Goal: Transaction & Acquisition: Purchase product/service

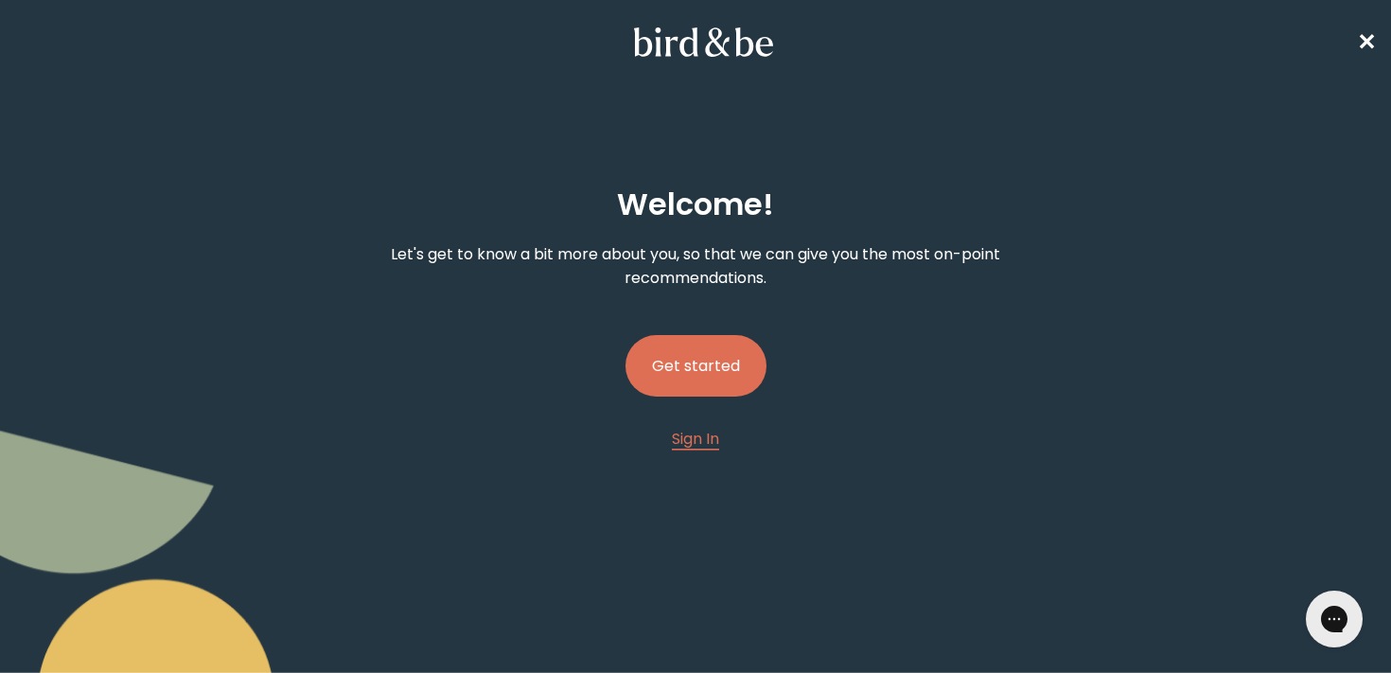
click at [712, 379] on button "Get started" at bounding box center [696, 366] width 141 height 62
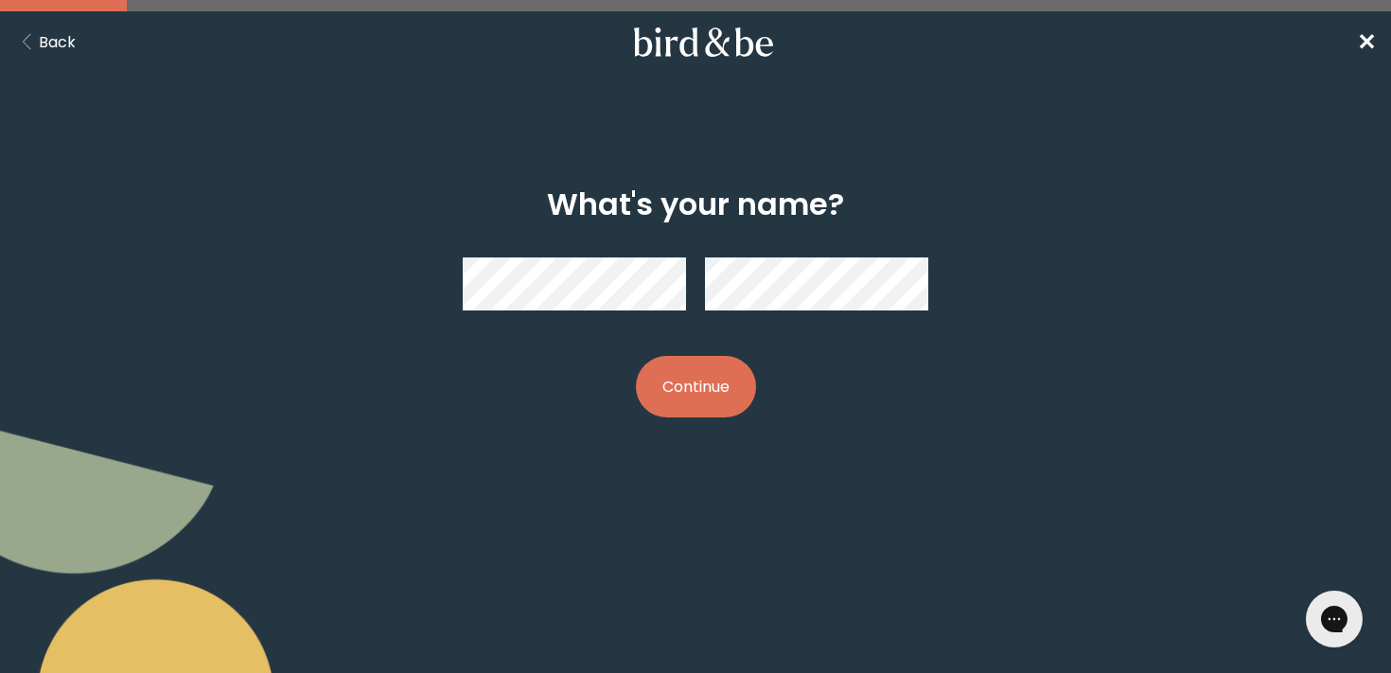
click at [406, 319] on div "What's your name? Continue" at bounding box center [695, 302] width 665 height 291
click at [719, 391] on button "Continue" at bounding box center [696, 387] width 120 height 62
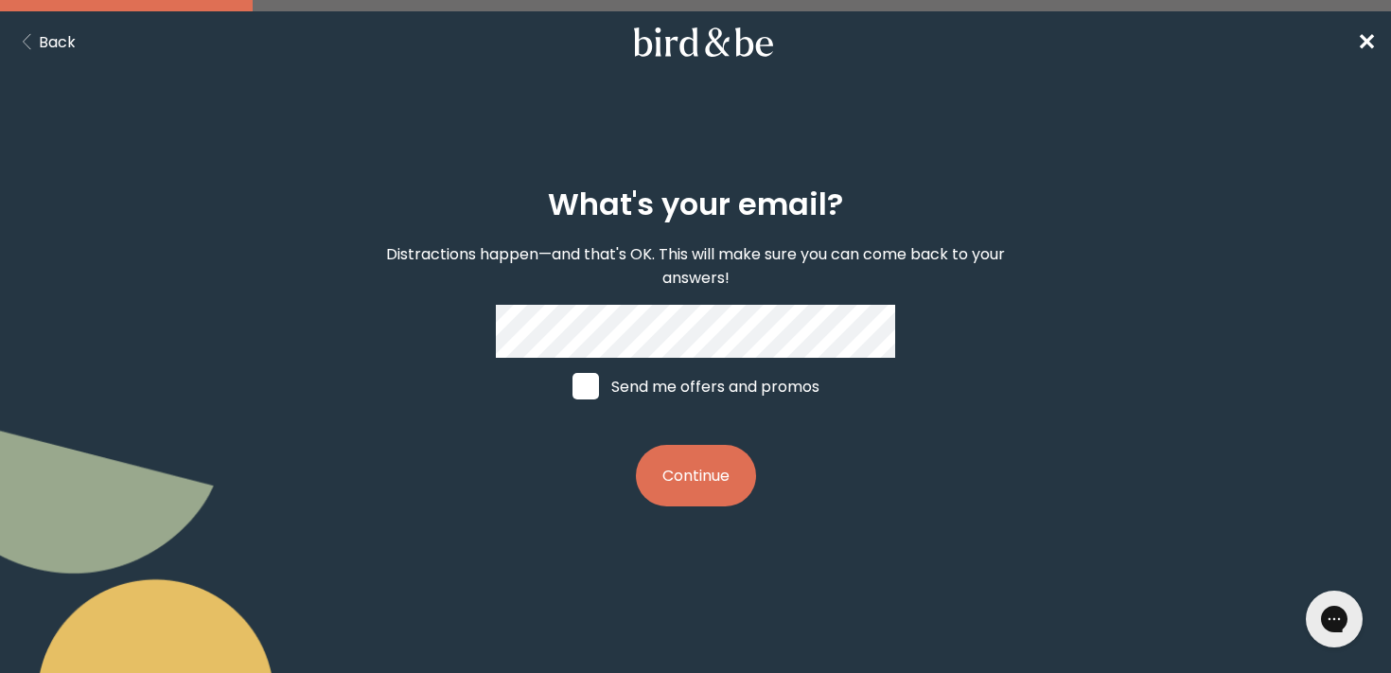
click at [701, 387] on label "Send me offers and promos" at bounding box center [696, 386] width 283 height 57
click at [573, 387] on input "Send me offers and promos" at bounding box center [572, 386] width 1 height 1
checkbox input "true"
click at [701, 454] on button "Continue" at bounding box center [696, 476] width 120 height 62
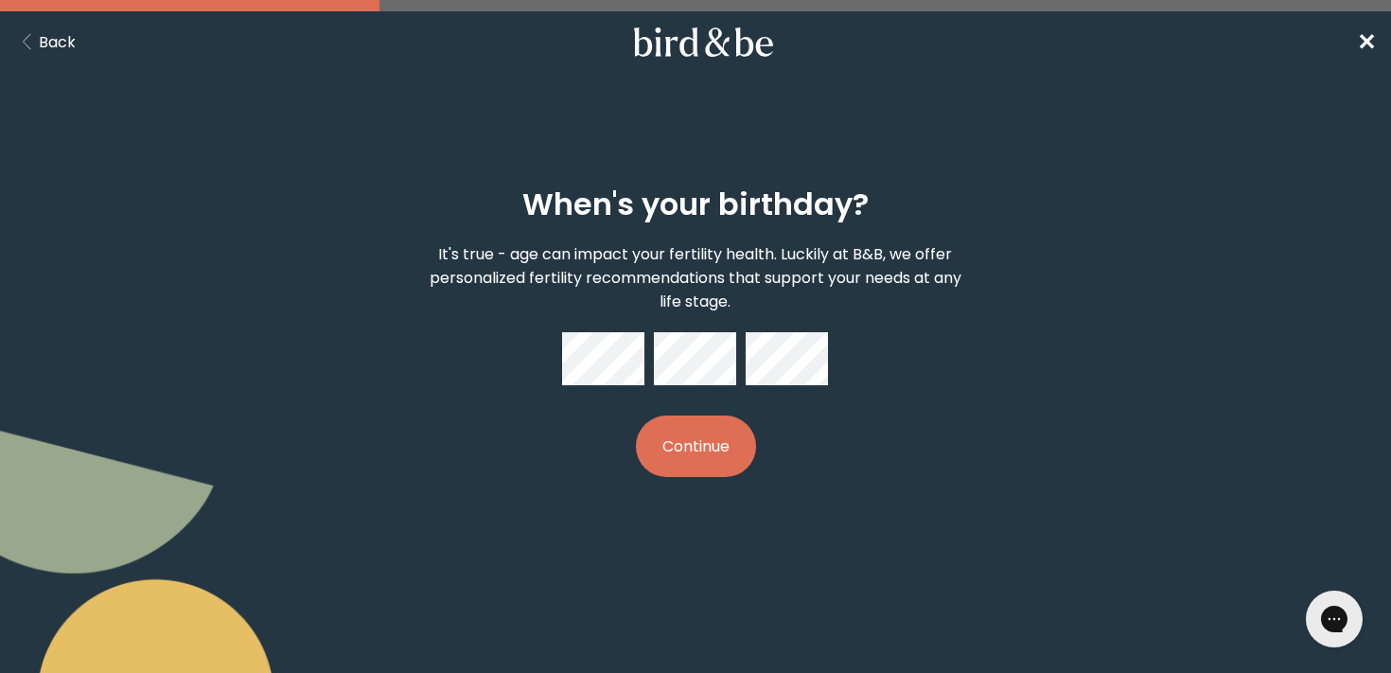
click at [701, 436] on button "Continue" at bounding box center [696, 446] width 120 height 62
click at [705, 447] on button "Continue" at bounding box center [696, 446] width 120 height 62
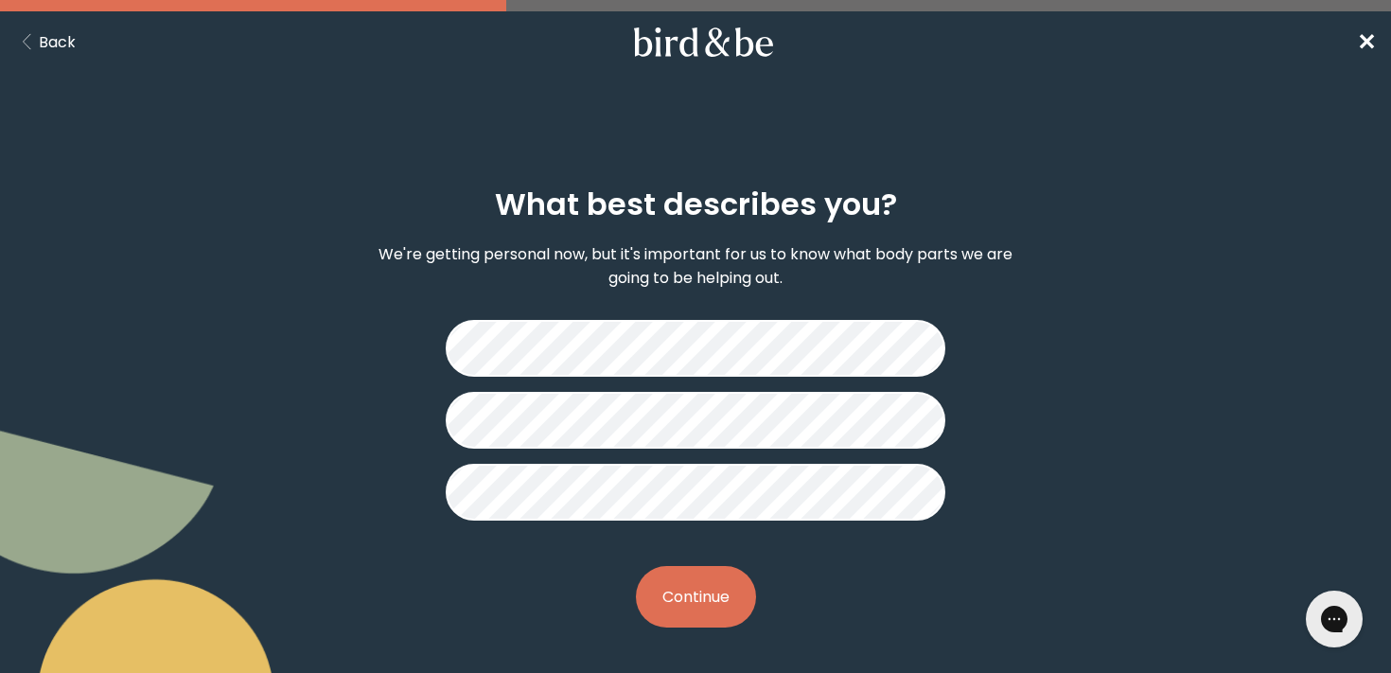
click at [720, 588] on button "Continue" at bounding box center [696, 597] width 120 height 62
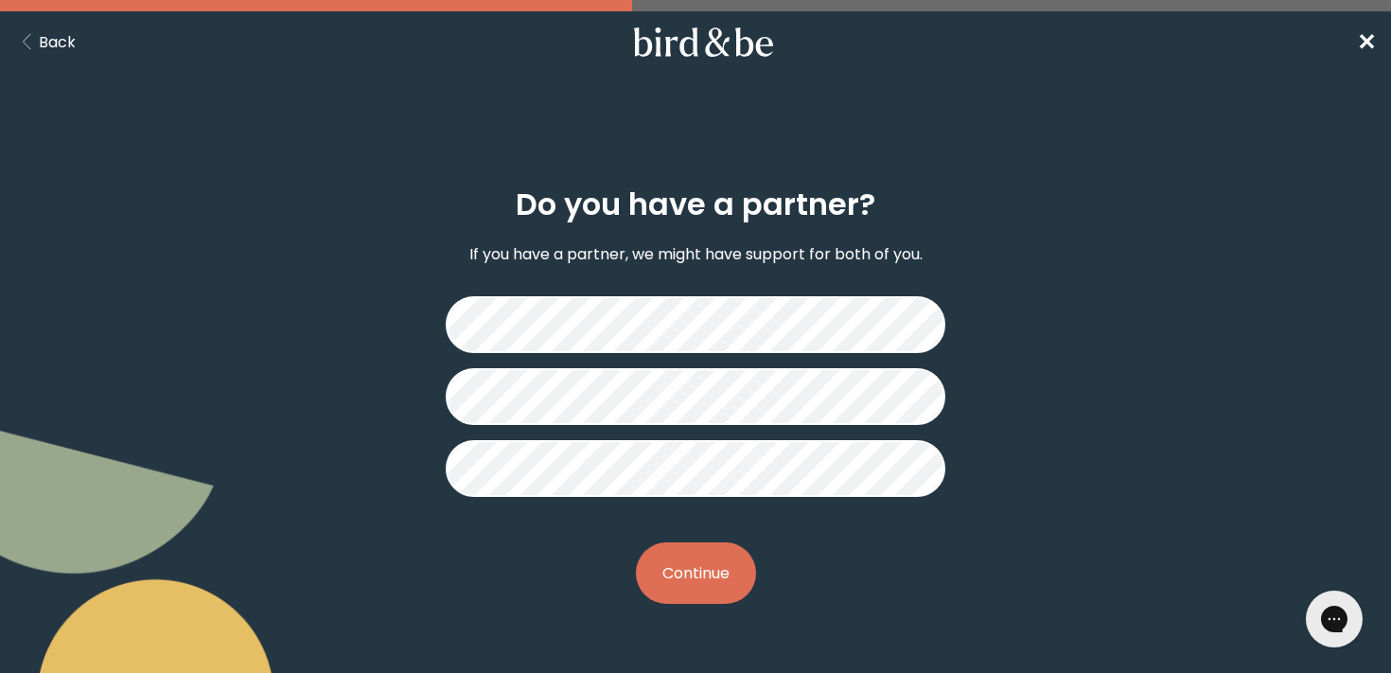
click at [724, 587] on button "Continue" at bounding box center [696, 573] width 120 height 62
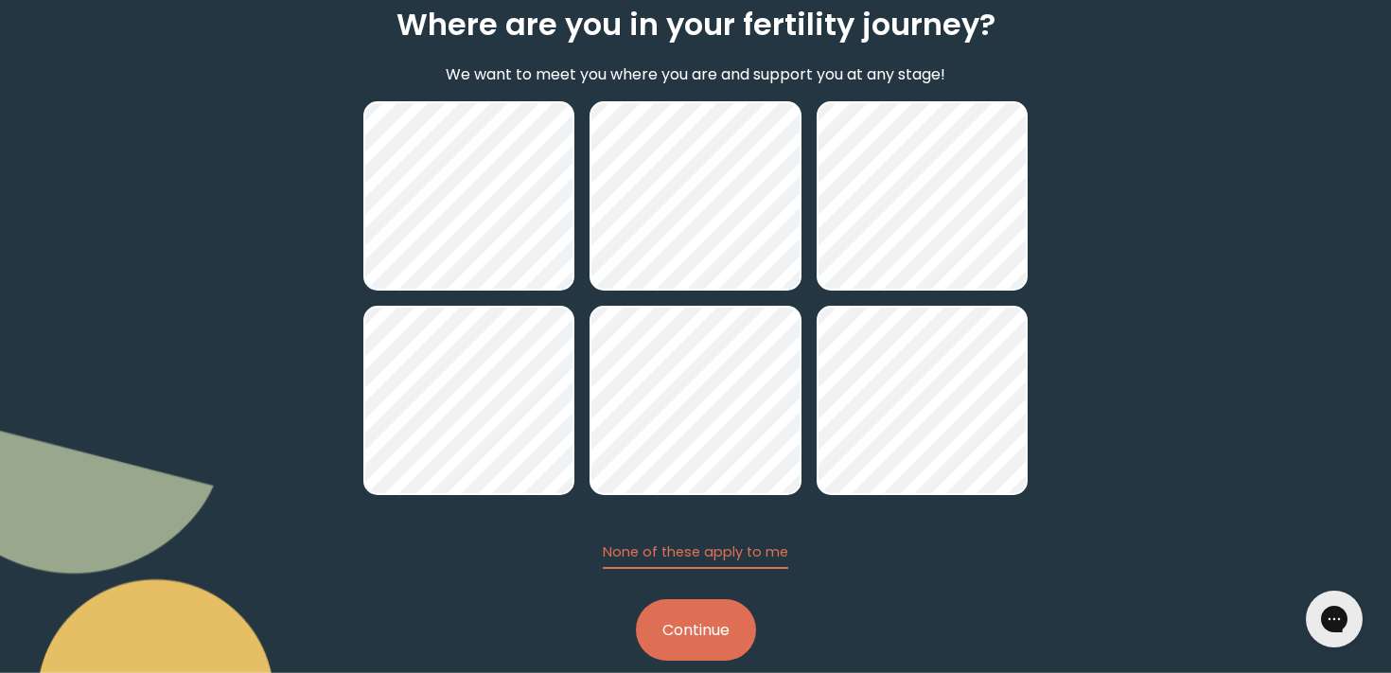
scroll to position [211, 0]
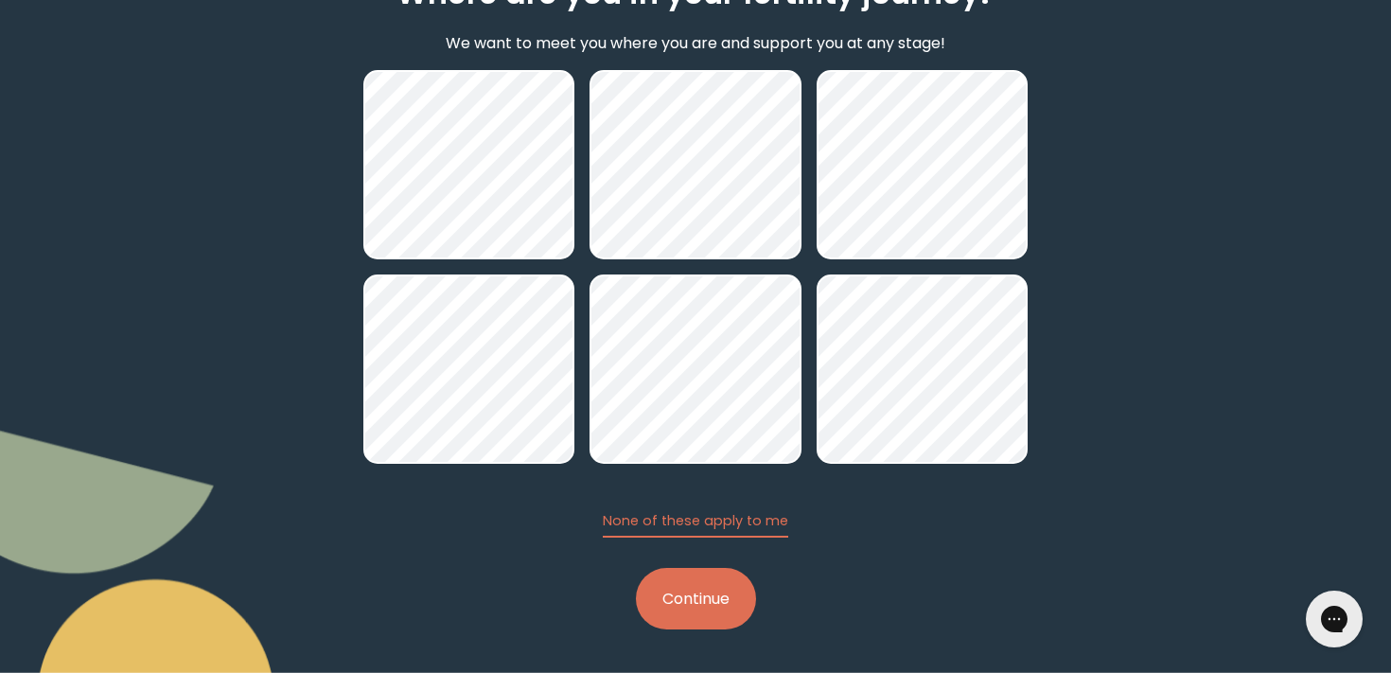
click at [701, 614] on button "Continue" at bounding box center [696, 599] width 120 height 62
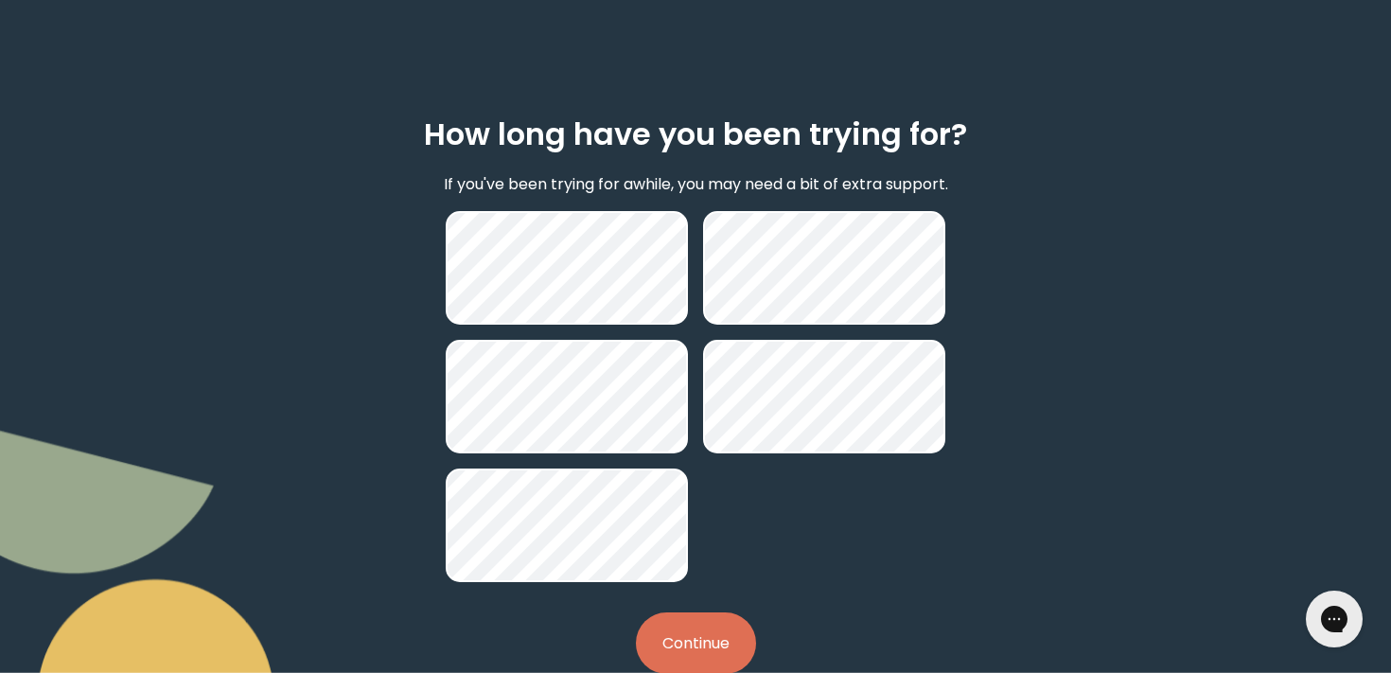
scroll to position [114, 0]
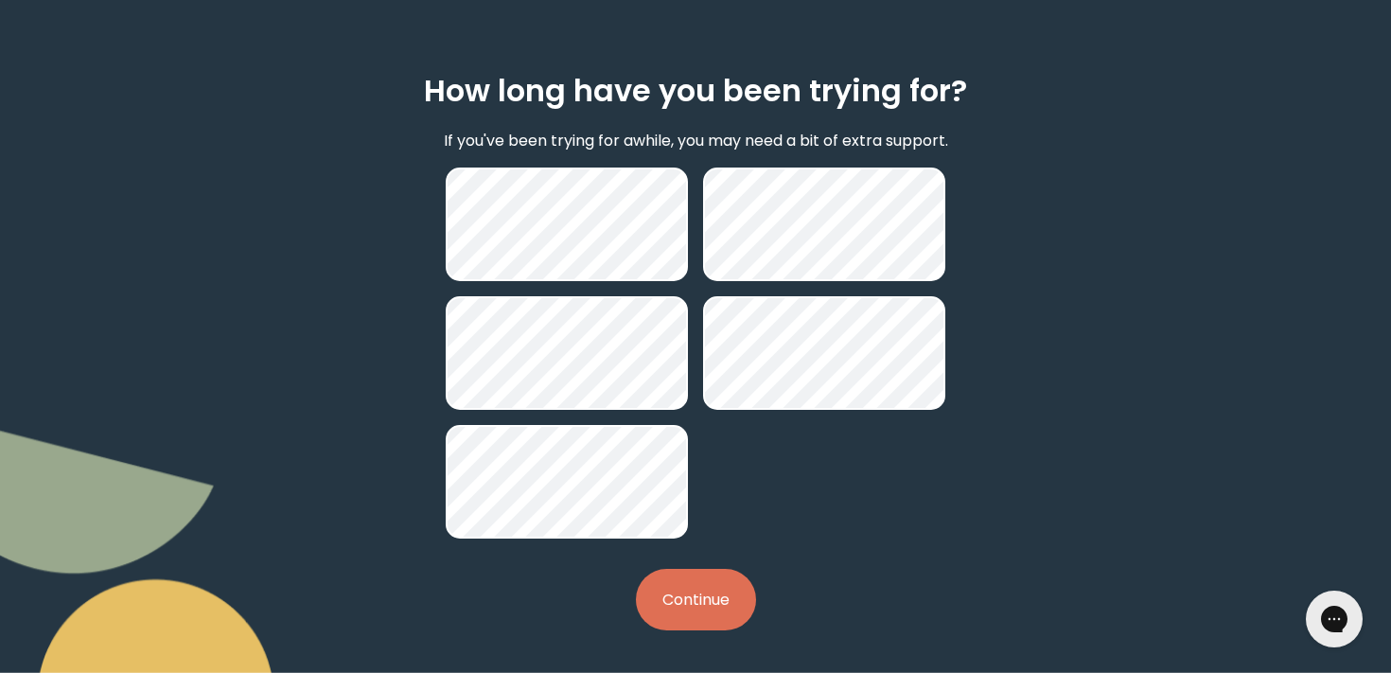
click at [690, 593] on button "Continue" at bounding box center [696, 600] width 120 height 62
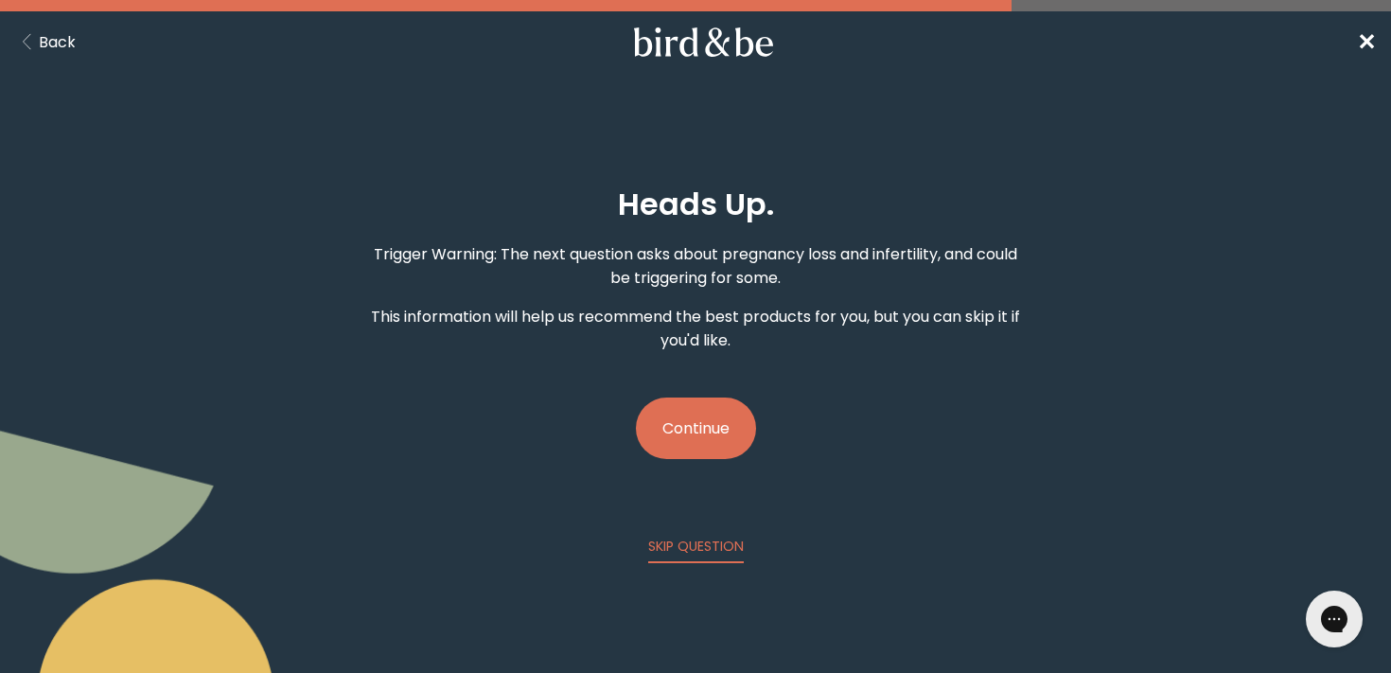
click at [679, 433] on button "Continue" at bounding box center [696, 428] width 120 height 62
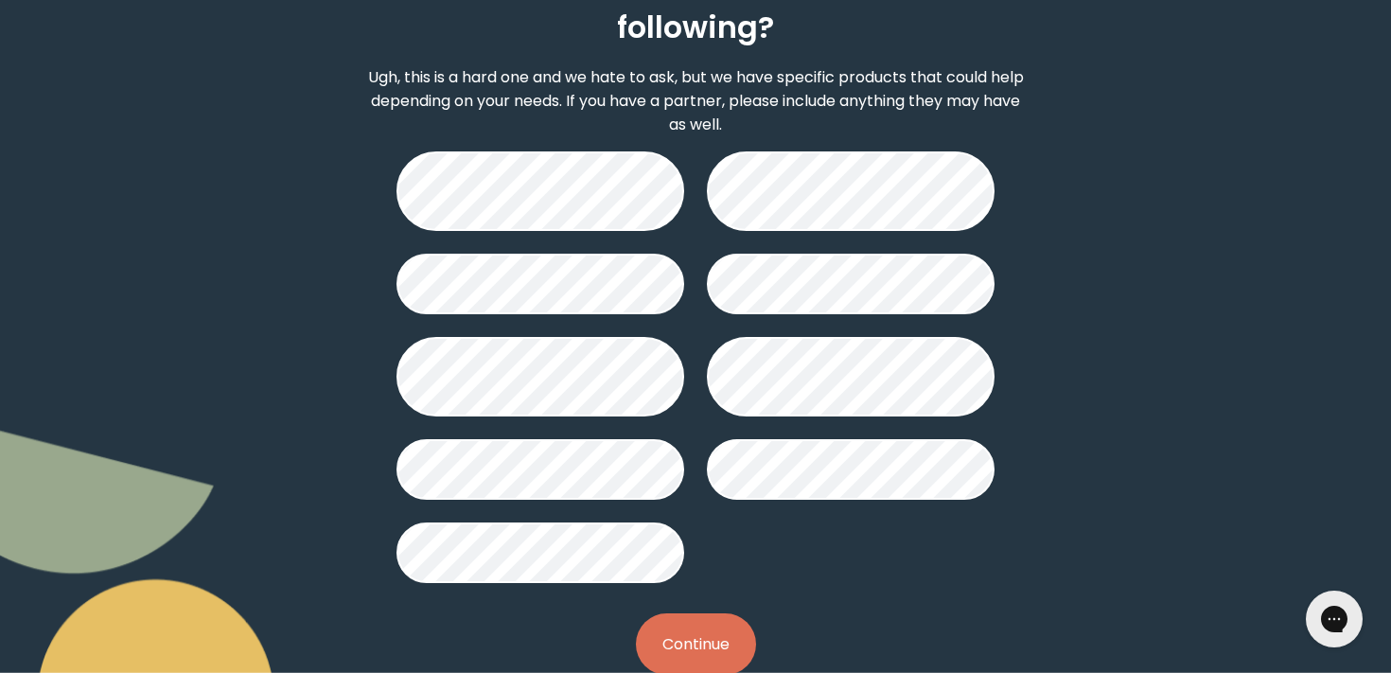
scroll to position [224, 0]
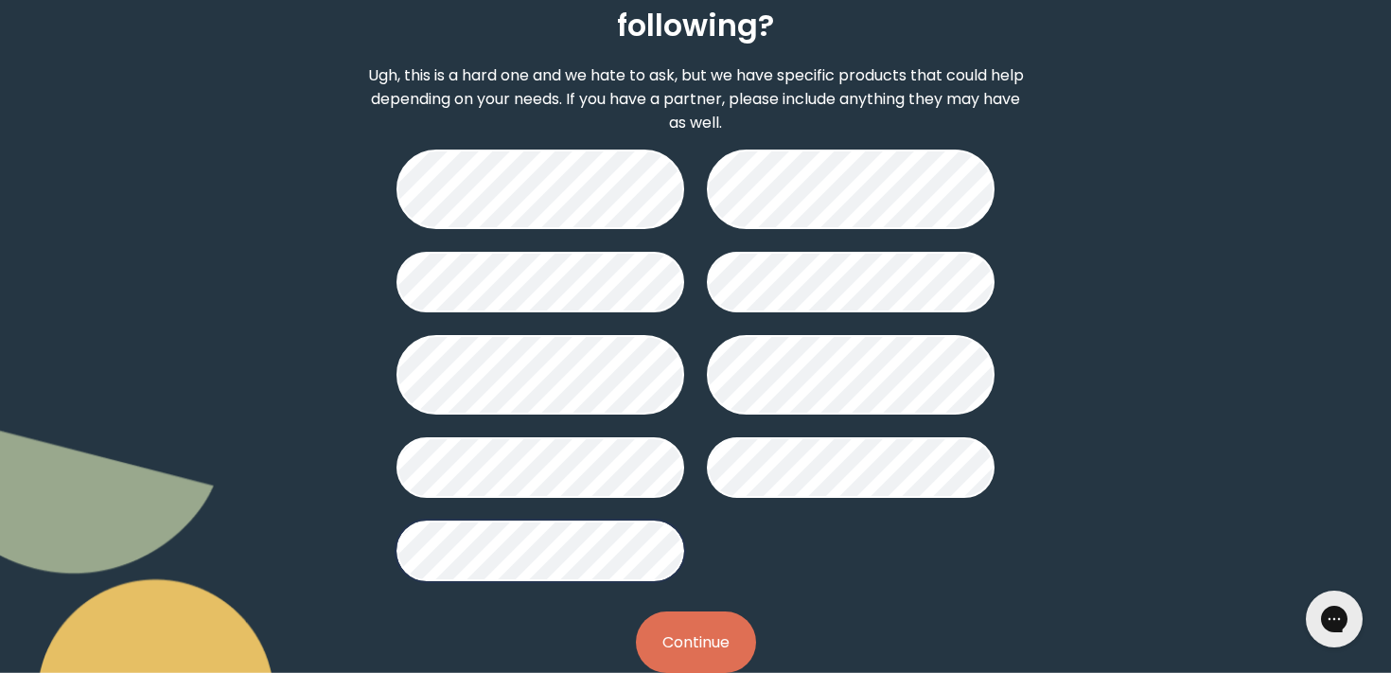
click at [719, 626] on button "Continue" at bounding box center [696, 642] width 120 height 62
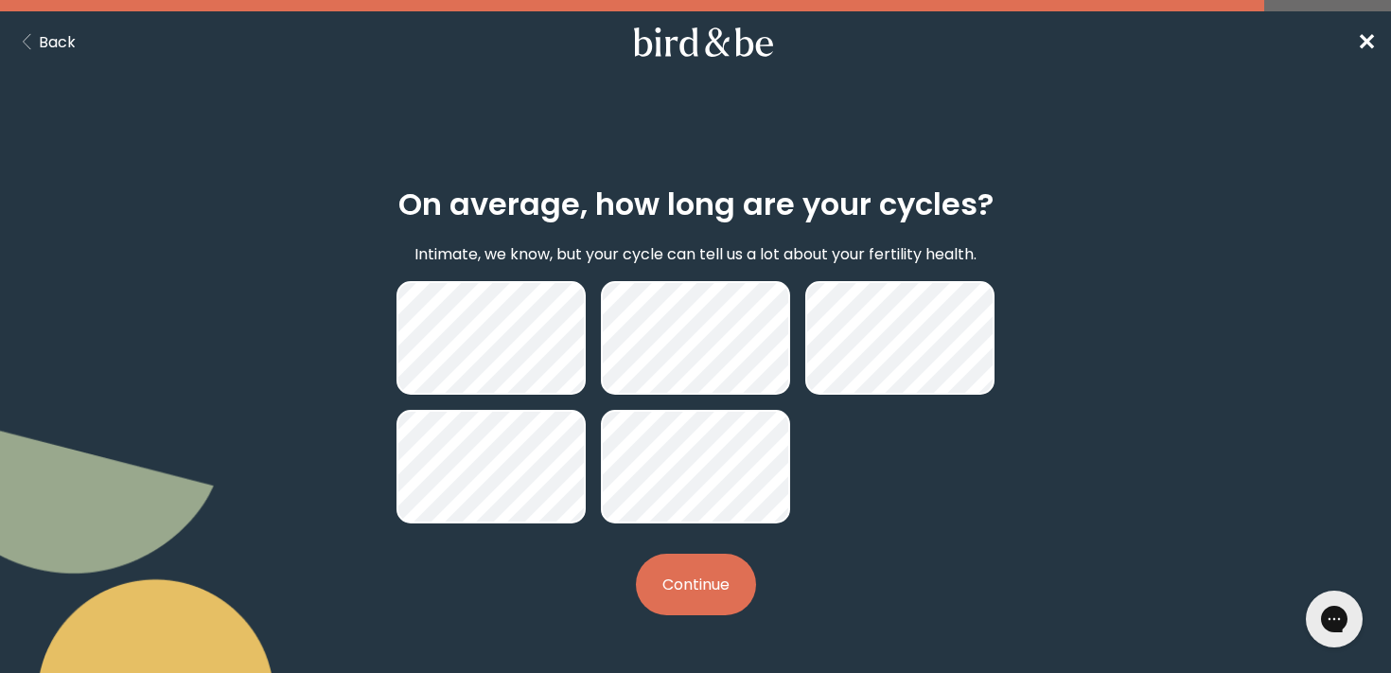
click at [713, 583] on button "Continue" at bounding box center [696, 585] width 120 height 62
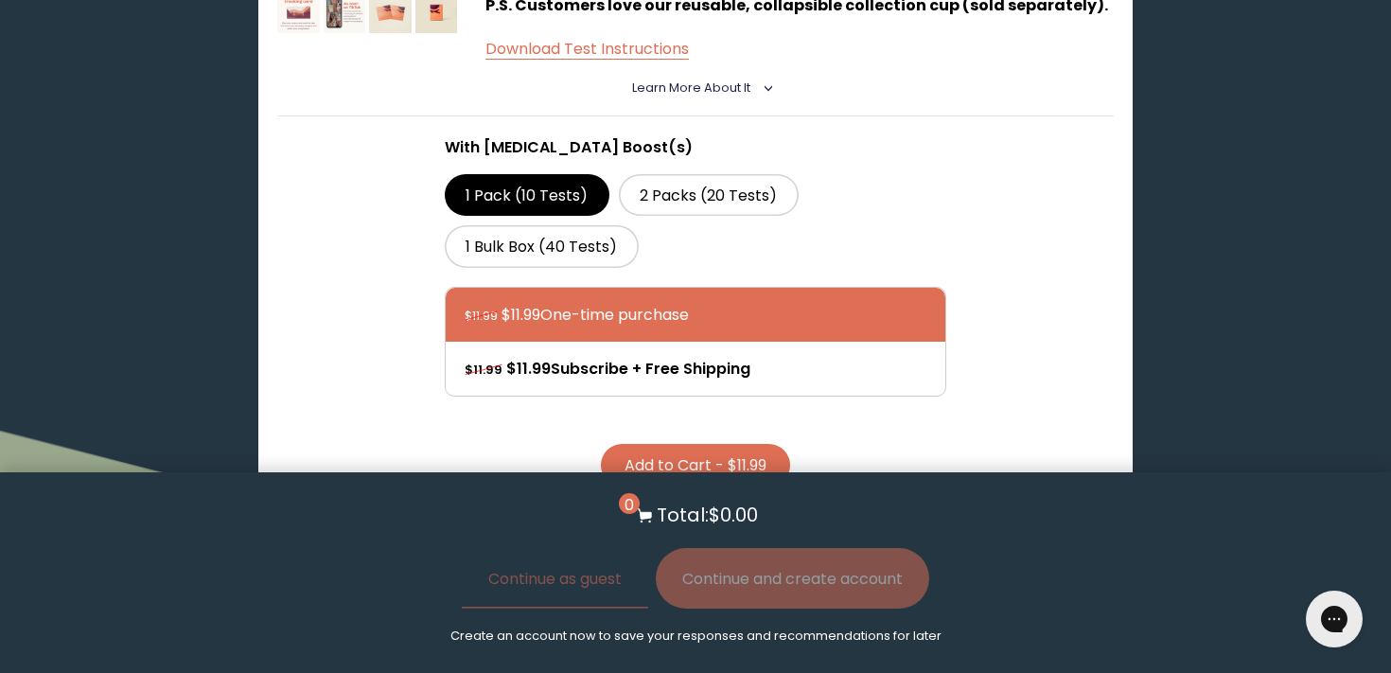
scroll to position [1532, 0]
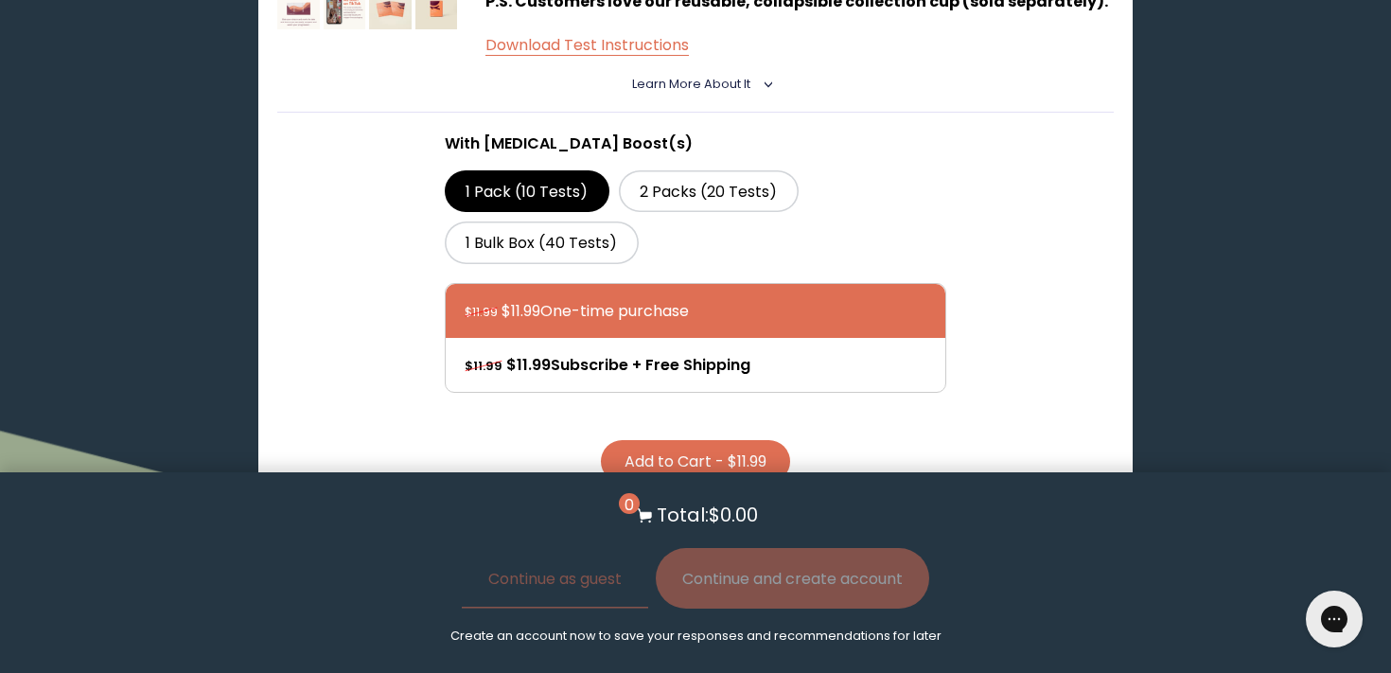
click at [744, 440] on button "Add to Cart - $11.99" at bounding box center [695, 461] width 189 height 43
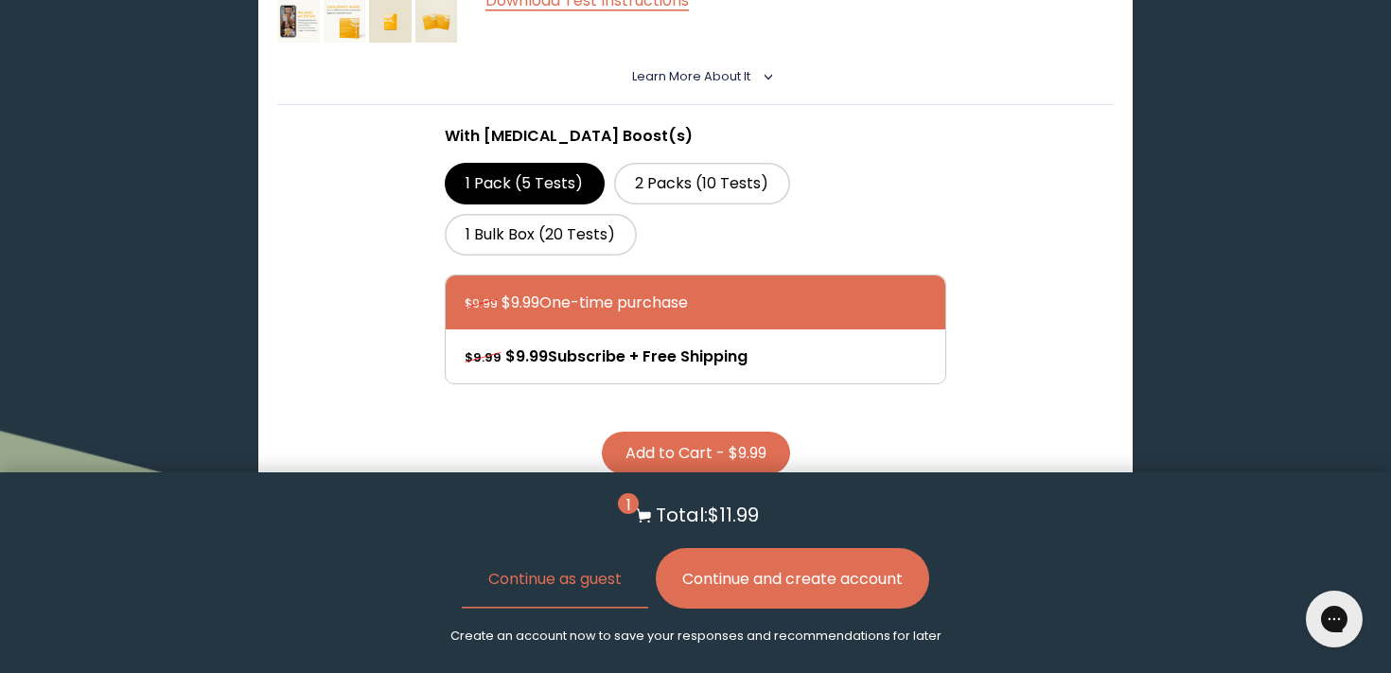
scroll to position [2368, 0]
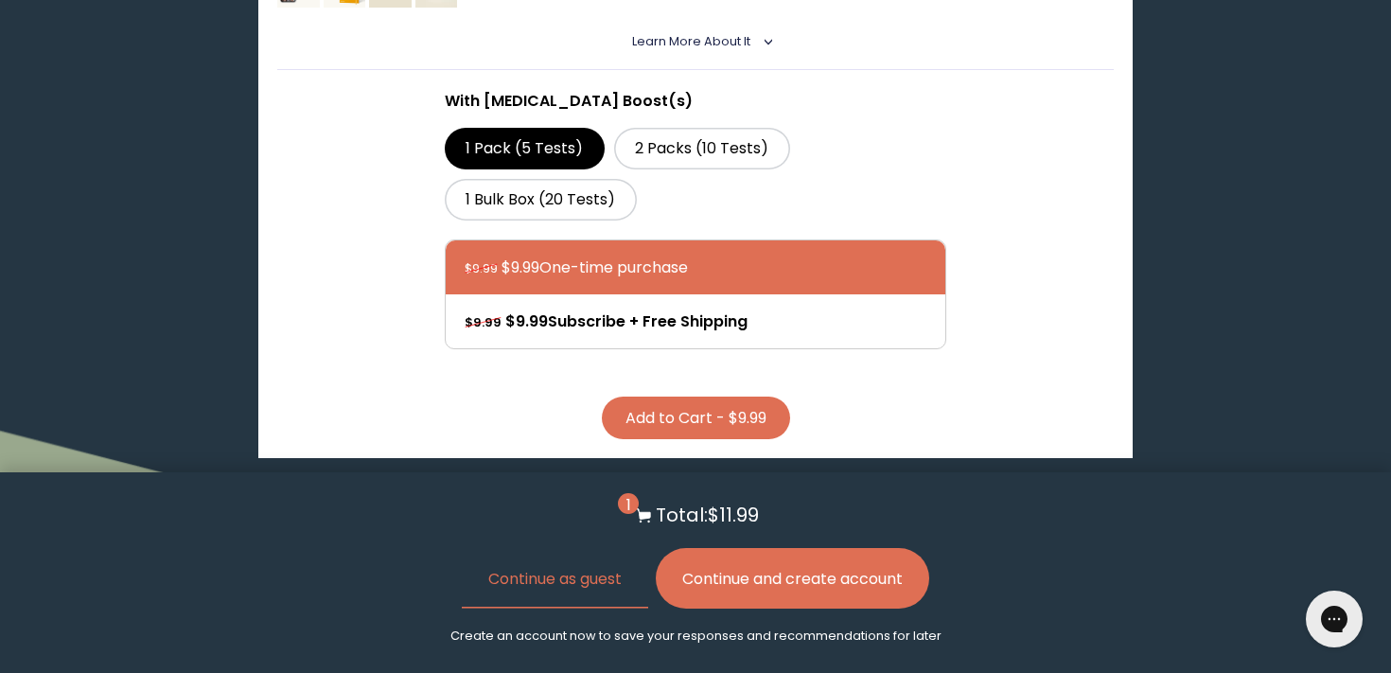
click at [754, 397] on button "Add to Cart - $9.99" at bounding box center [696, 418] width 188 height 43
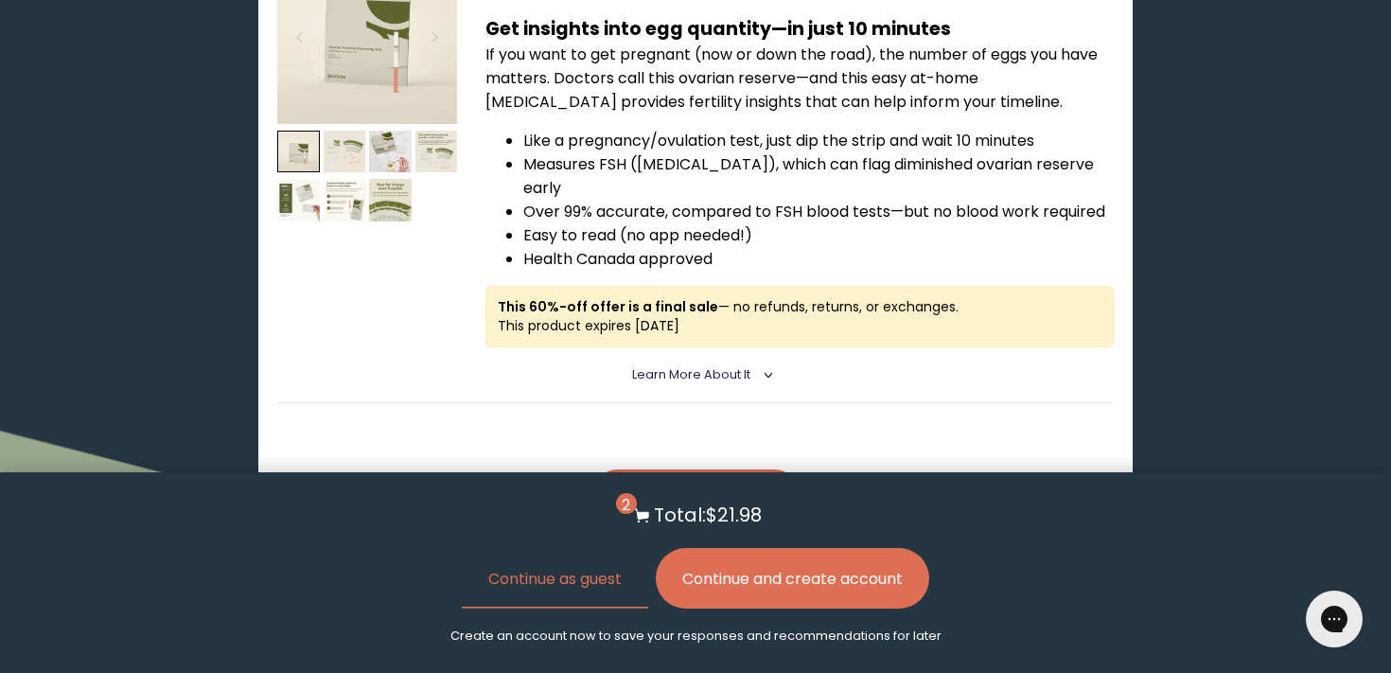
scroll to position [2952, 0]
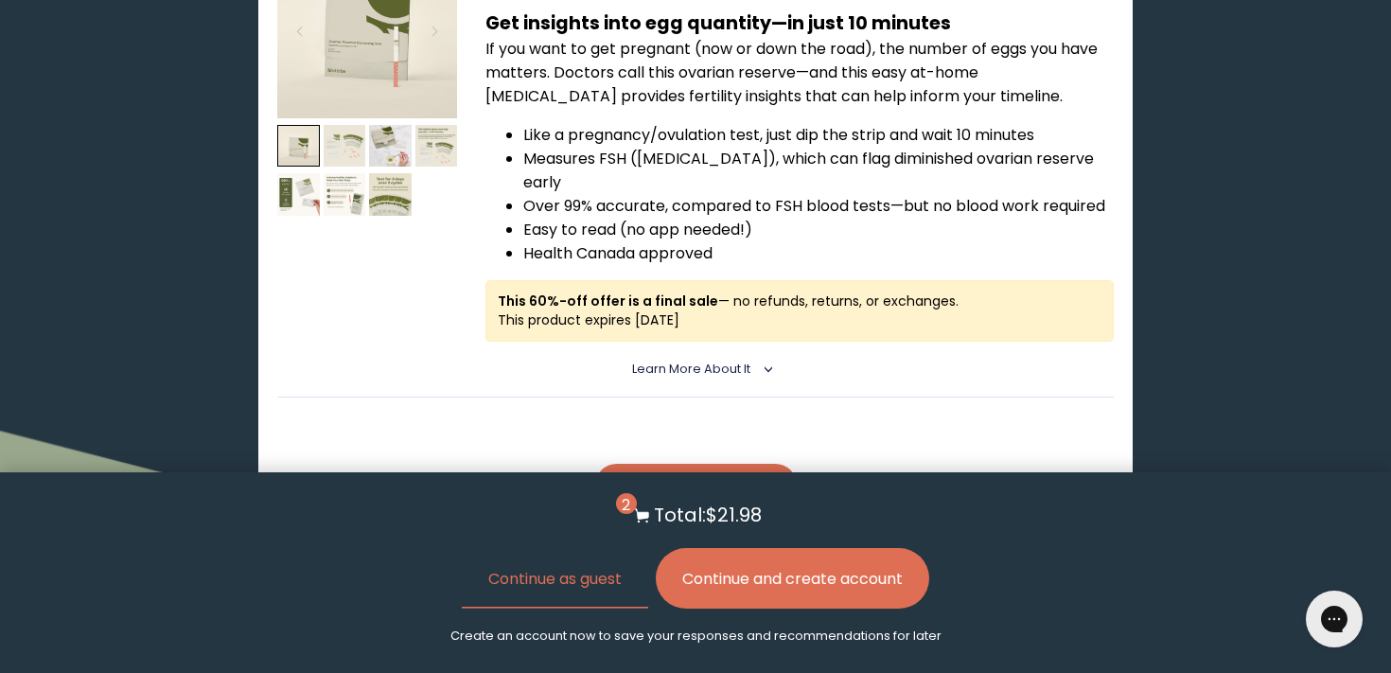
click at [765, 464] on button "Add to Cart - $40.00" at bounding box center [696, 485] width 202 height 43
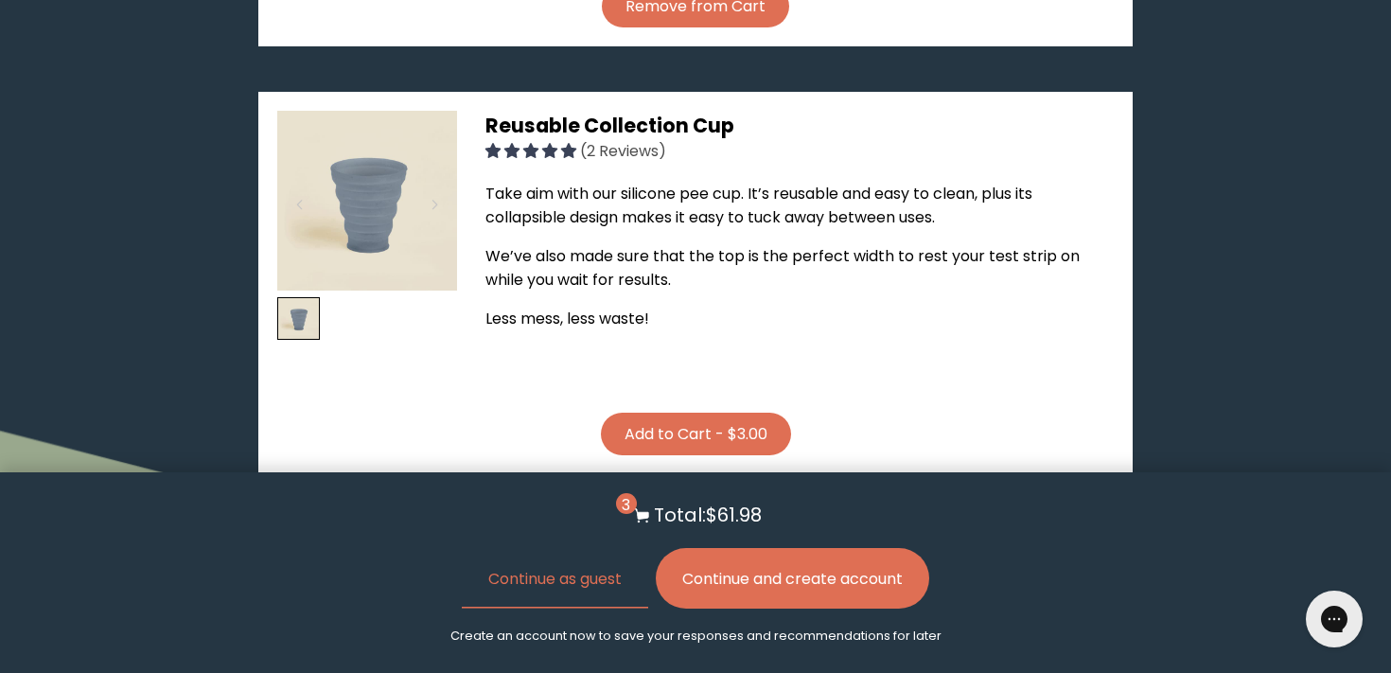
scroll to position [3419, 0]
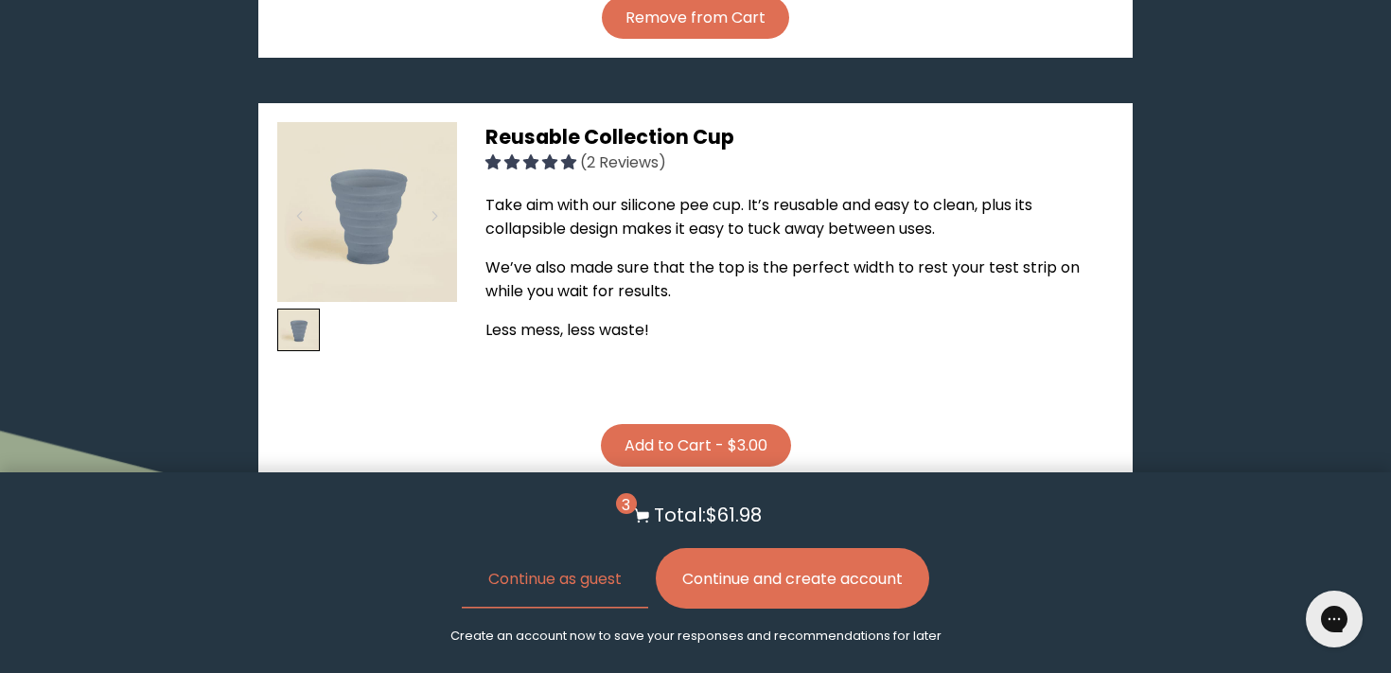
click at [729, 424] on button "Add to Cart - $3.00" at bounding box center [696, 445] width 190 height 43
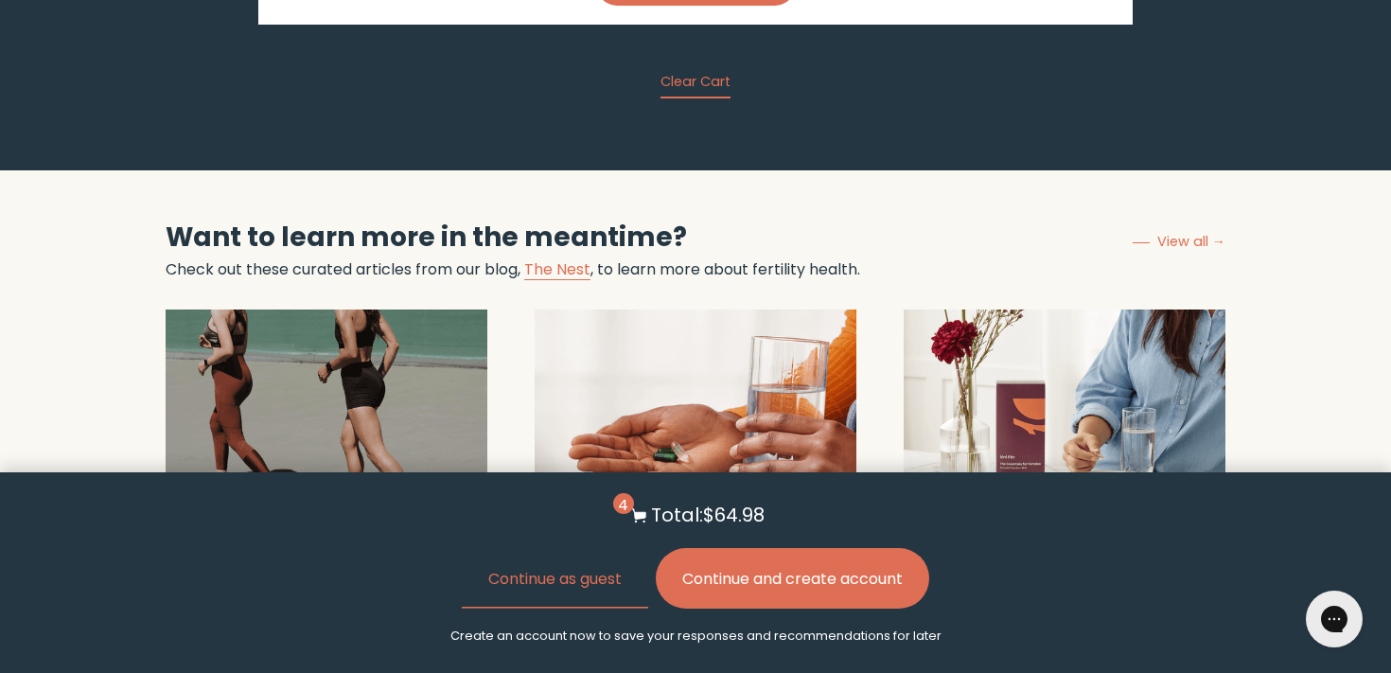
scroll to position [6034, 0]
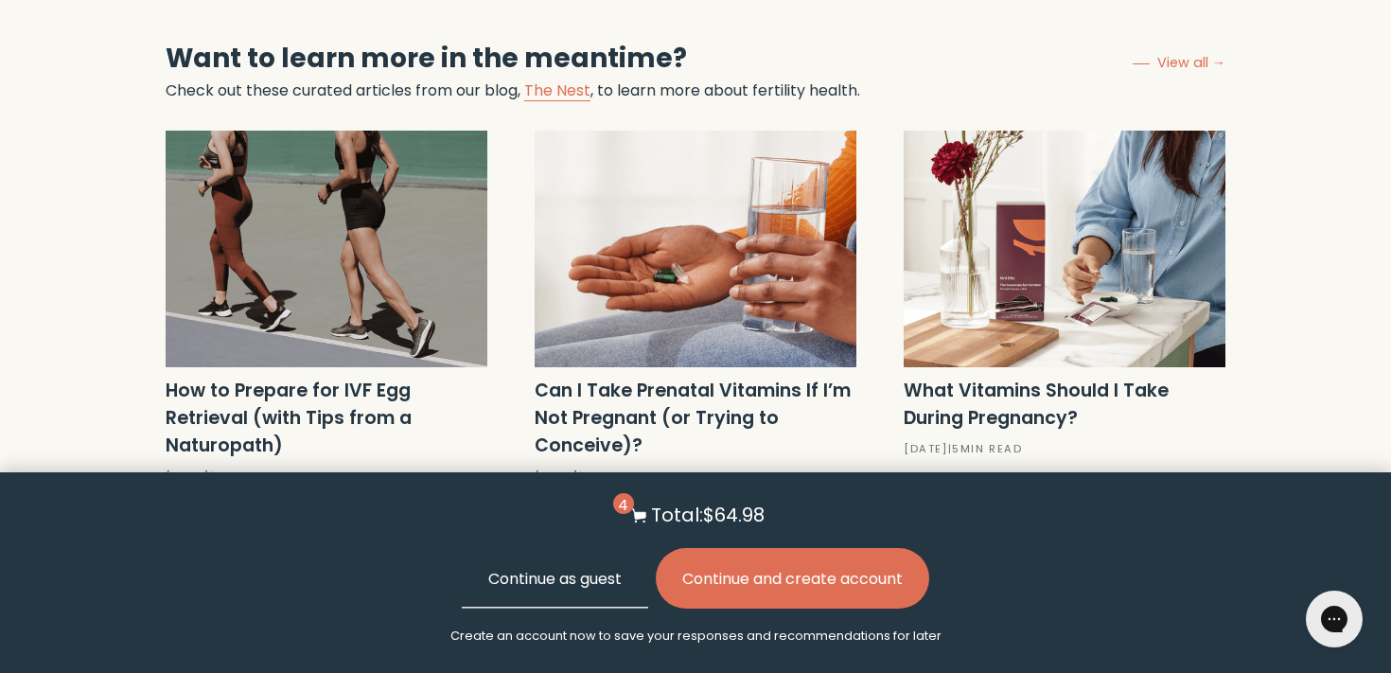
click at [589, 595] on button "Continue as guest" at bounding box center [555, 578] width 186 height 61
